Goal: Task Accomplishment & Management: Complete application form

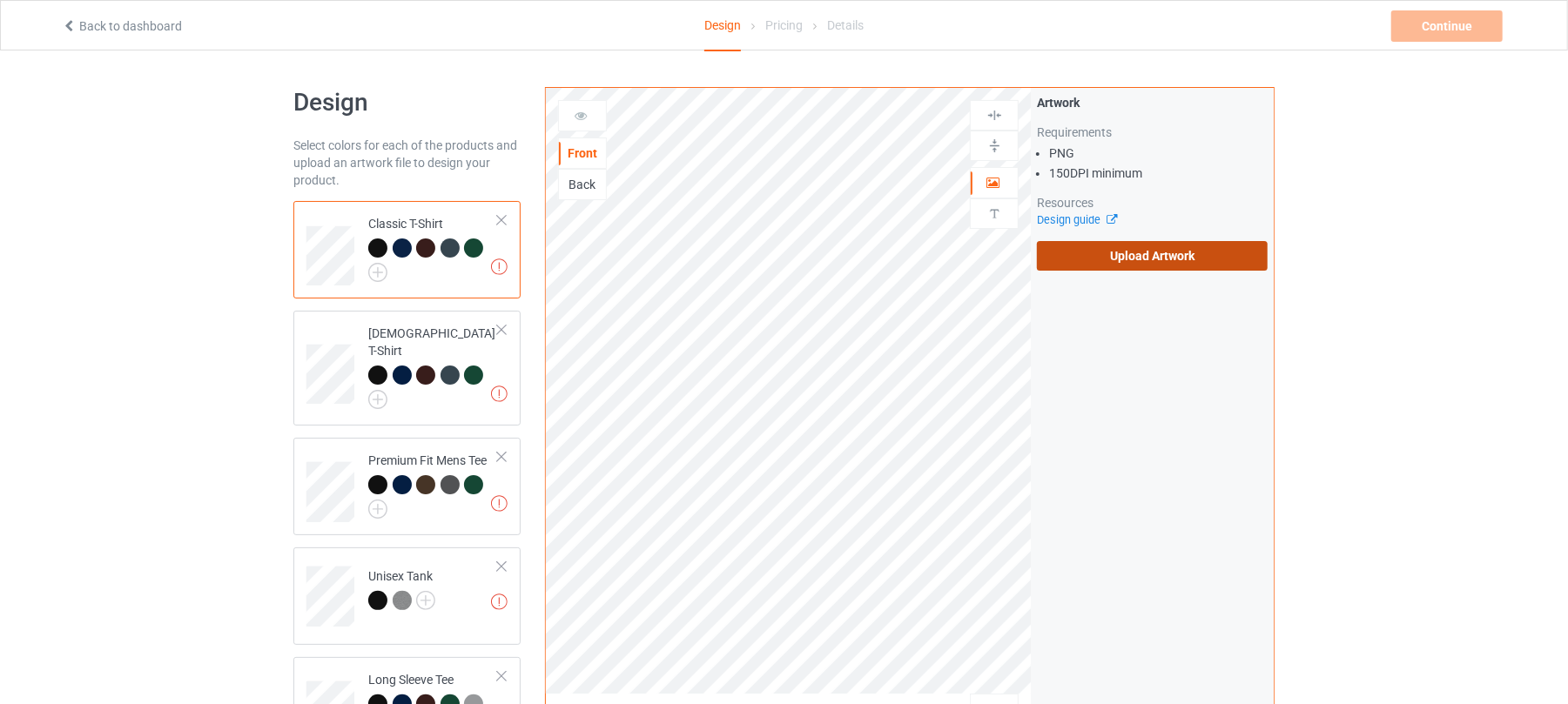
click at [1109, 261] on label "Upload Artwork" at bounding box center [1152, 256] width 231 height 29
click at [0, 0] on input "Upload Artwork" at bounding box center [0, 0] width 0 height 0
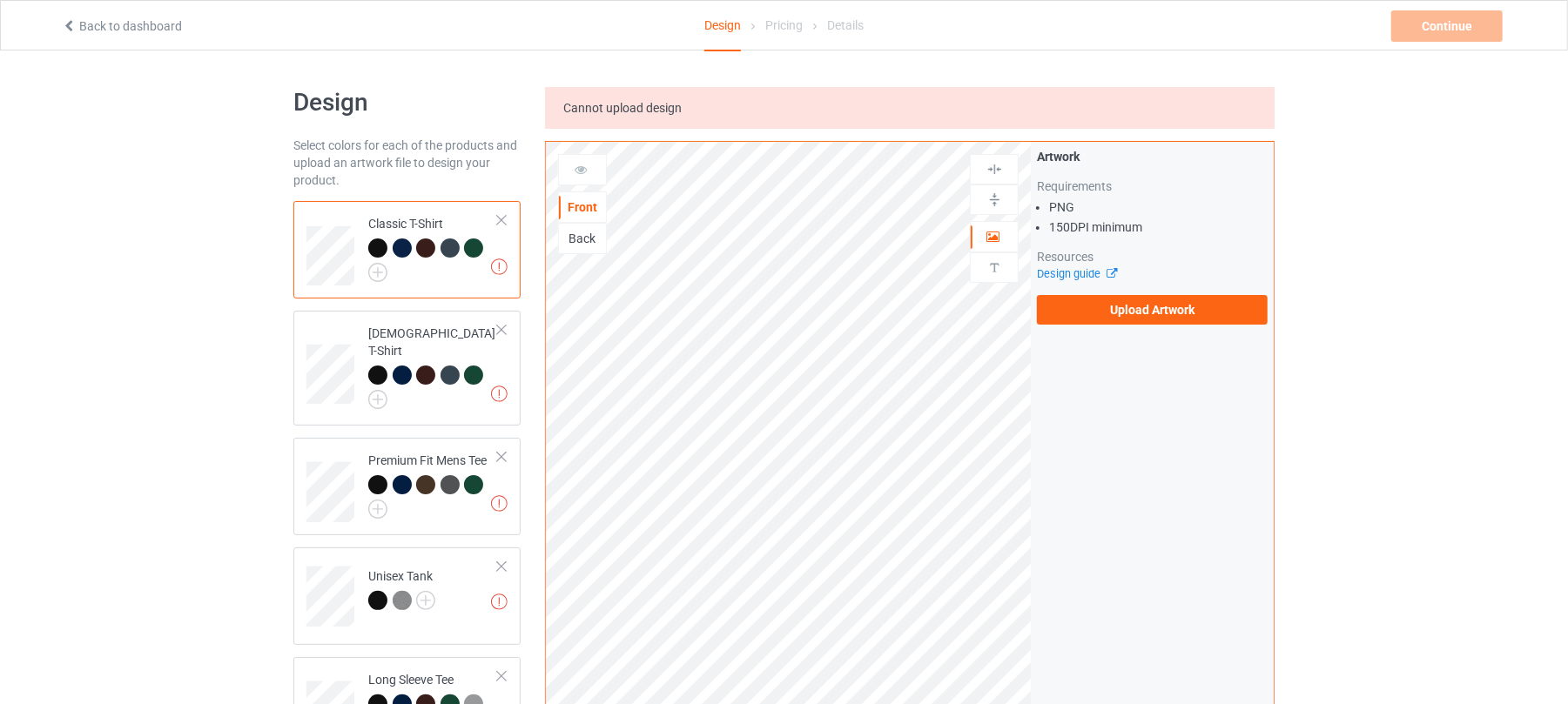
click at [1164, 327] on div "Artwork Requirements PNG 150 DPI minimum Resources Design guide Upload Artwork" at bounding box center [1151, 237] width 243 height 189
click at [1165, 316] on label "Upload Artwork" at bounding box center [1152, 310] width 231 height 29
click at [0, 0] on input "Upload Artwork" at bounding box center [0, 0] width 0 height 0
click at [1153, 300] on label "Upload Artwork" at bounding box center [1152, 310] width 231 height 29
click at [0, 0] on input "Upload Artwork" at bounding box center [0, 0] width 0 height 0
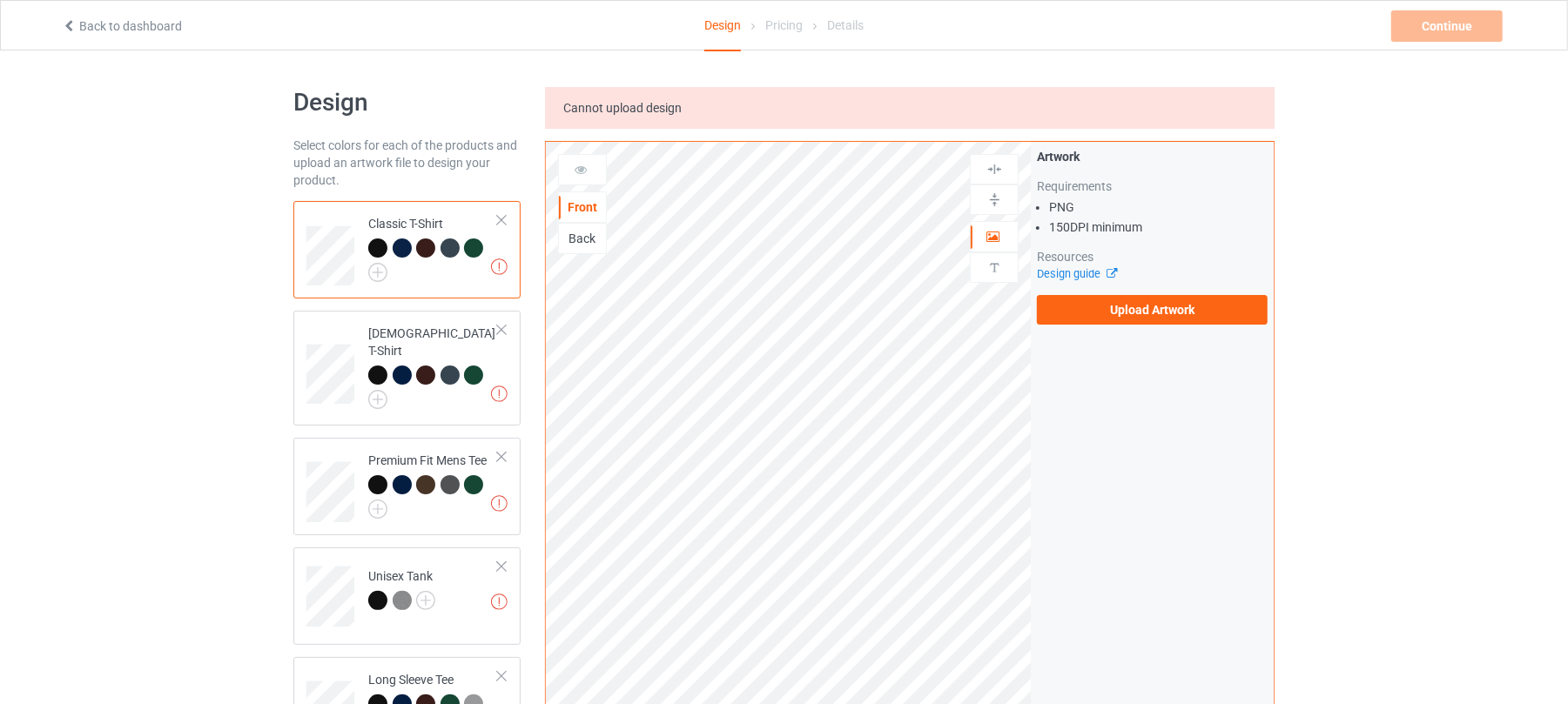
click at [144, 29] on link "Back to dashboard" at bounding box center [121, 26] width 120 height 14
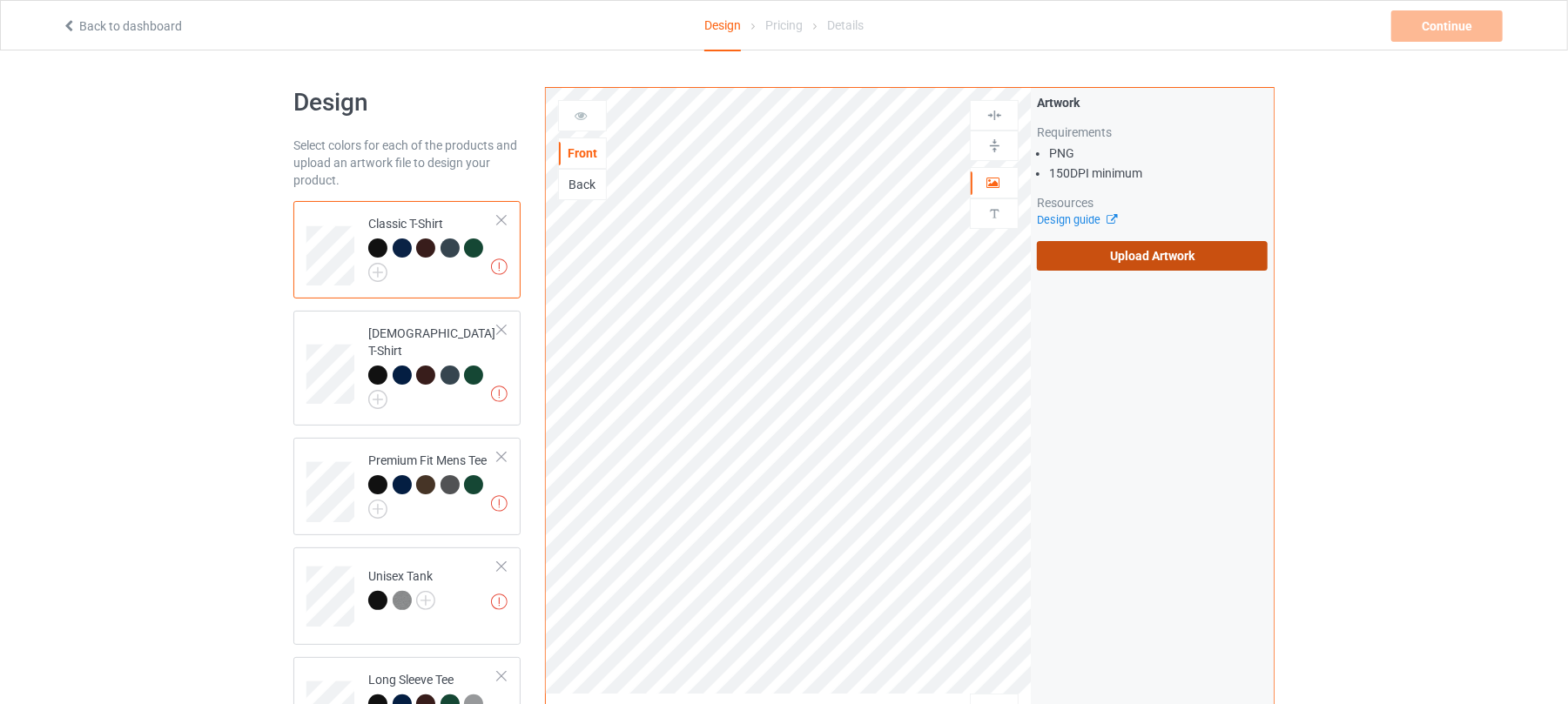
click at [1146, 267] on label "Upload Artwork" at bounding box center [1152, 256] width 231 height 29
click at [0, 0] on input "Upload Artwork" at bounding box center [0, 0] width 0 height 0
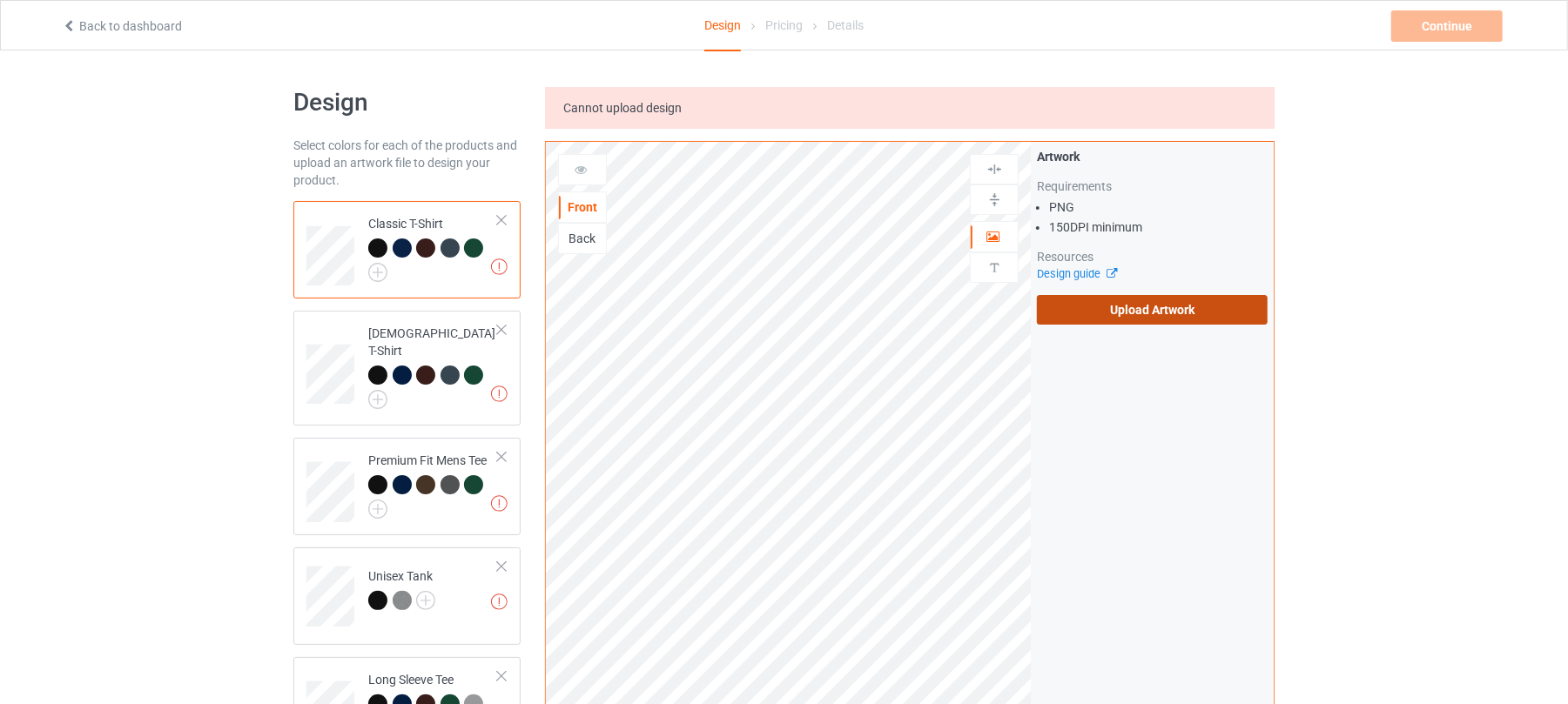
click at [1206, 312] on label "Upload Artwork" at bounding box center [1152, 310] width 231 height 29
click at [0, 0] on input "Upload Artwork" at bounding box center [0, 0] width 0 height 0
